Goal: Task Accomplishment & Management: Complete application form

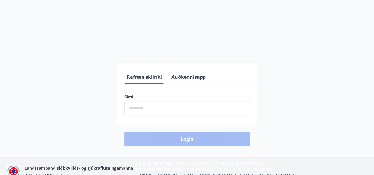
scroll to position [46, 0]
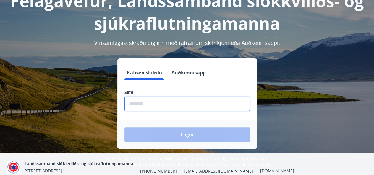
click at [188, 107] on input "phone" at bounding box center [187, 104] width 125 height 14
type input "********"
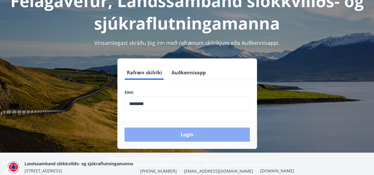
click at [178, 136] on button "Login" at bounding box center [187, 135] width 125 height 14
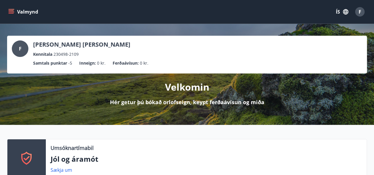
click at [21, 8] on button "Valmynd" at bounding box center [23, 12] width 33 height 11
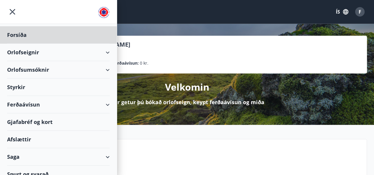
click at [81, 86] on div "Styrkir" at bounding box center [58, 87] width 103 height 17
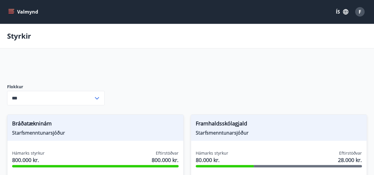
type input "***"
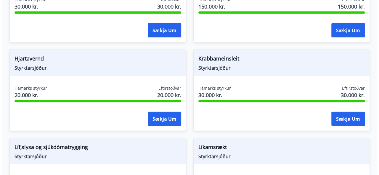
scroll to position [597, 0]
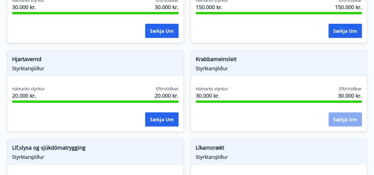
click at [343, 116] on button "Sækja um" at bounding box center [345, 120] width 33 height 14
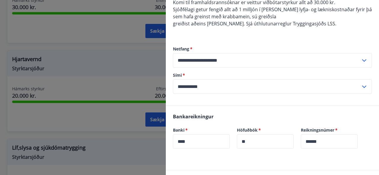
scroll to position [95, 0]
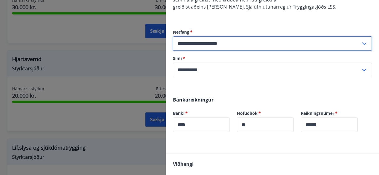
click at [282, 49] on input "**********" at bounding box center [267, 43] width 188 height 14
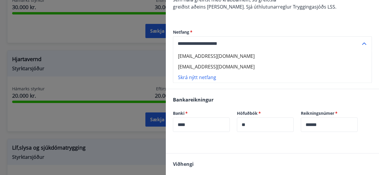
click at [272, 56] on li "[EMAIL_ADDRESS][DOMAIN_NAME]" at bounding box center [272, 56] width 198 height 11
type input "**********"
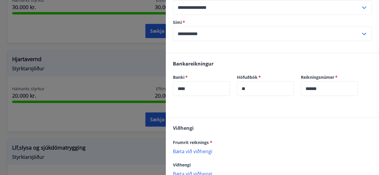
scroll to position [169, 0]
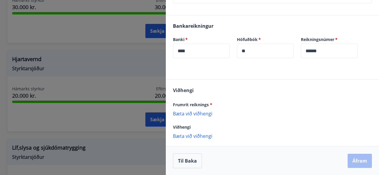
click at [209, 115] on p "Bæta við viðhengi" at bounding box center [272, 114] width 199 height 6
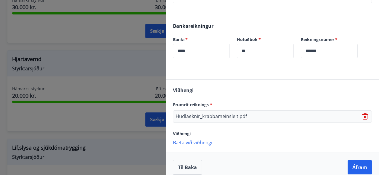
scroll to position [175, 0]
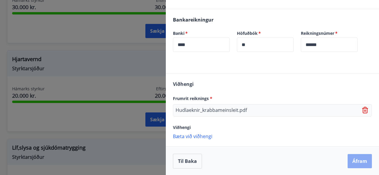
click at [359, 161] on button "Áfram" at bounding box center [359, 161] width 24 height 14
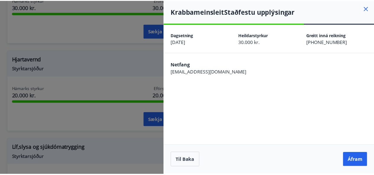
scroll to position [0, 0]
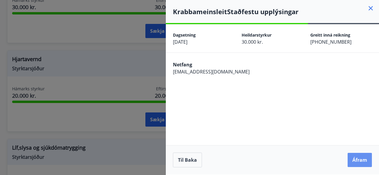
click at [359, 161] on button "Áfram" at bounding box center [359, 160] width 24 height 14
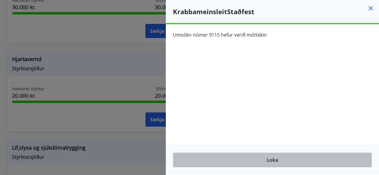
click at [286, 166] on button "Loka" at bounding box center [272, 160] width 199 height 15
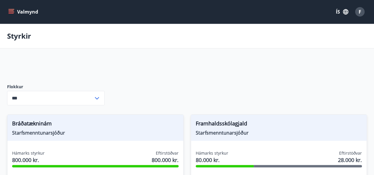
click at [26, 12] on button "Valmynd" at bounding box center [23, 12] width 33 height 11
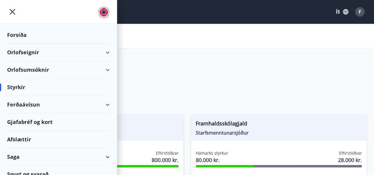
click at [94, 53] on div "Orlofseignir" at bounding box center [58, 52] width 103 height 17
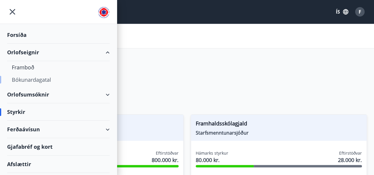
click at [34, 79] on div "Bókunardagatal" at bounding box center [58, 80] width 93 height 12
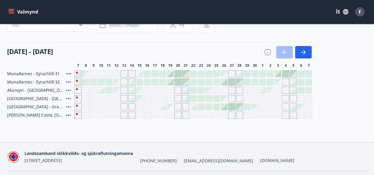
scroll to position [54, 0]
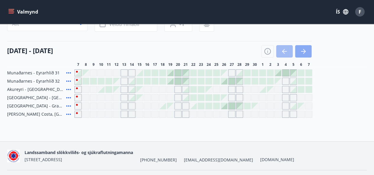
click at [308, 52] on button "button" at bounding box center [303, 51] width 17 height 12
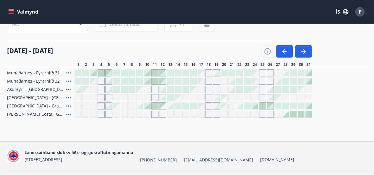
click at [155, 73] on div at bounding box center [155, 73] width 7 height 7
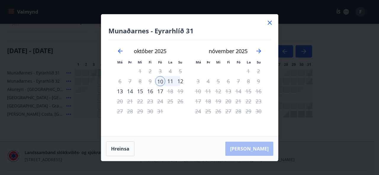
click at [169, 80] on div "11" at bounding box center [170, 81] width 10 height 10
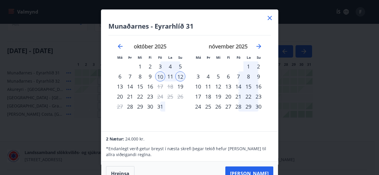
click at [269, 18] on icon at bounding box center [269, 18] width 4 height 4
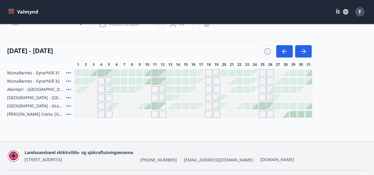
scroll to position [0, 0]
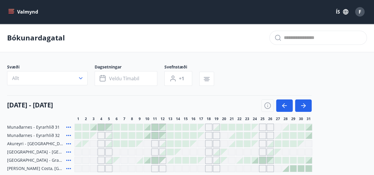
click at [14, 9] on button "Valmynd" at bounding box center [23, 12] width 33 height 11
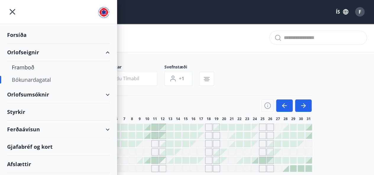
click at [27, 162] on div "Afslættir" at bounding box center [58, 164] width 103 height 17
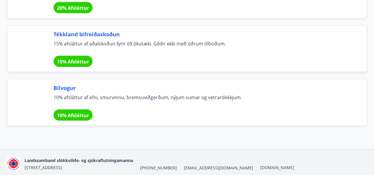
scroll to position [4079, 0]
